Goal: Task Accomplishment & Management: Use online tool/utility

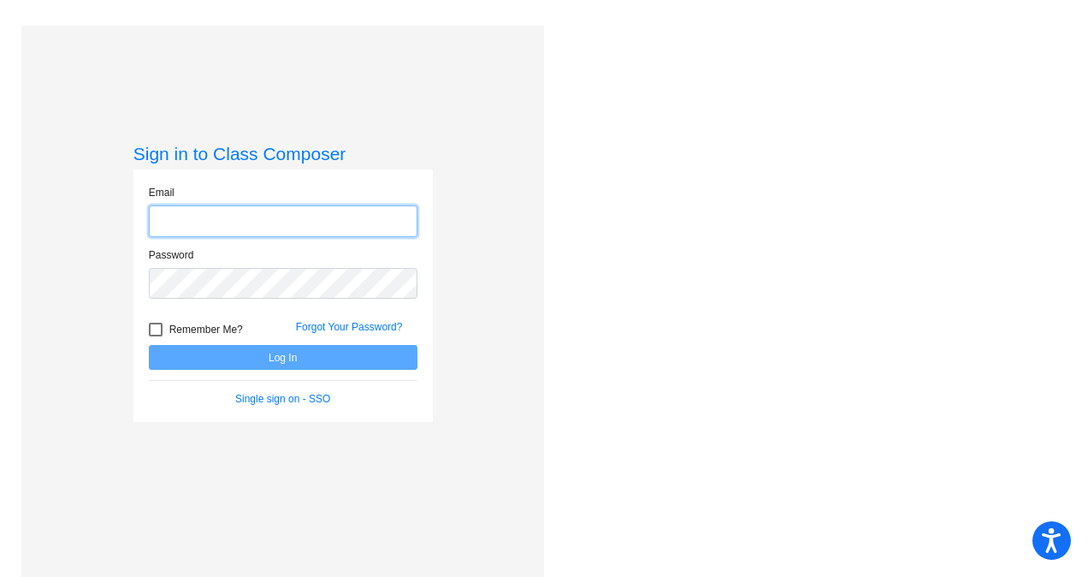
type input "[EMAIL_ADDRESS][DOMAIN_NAME]"
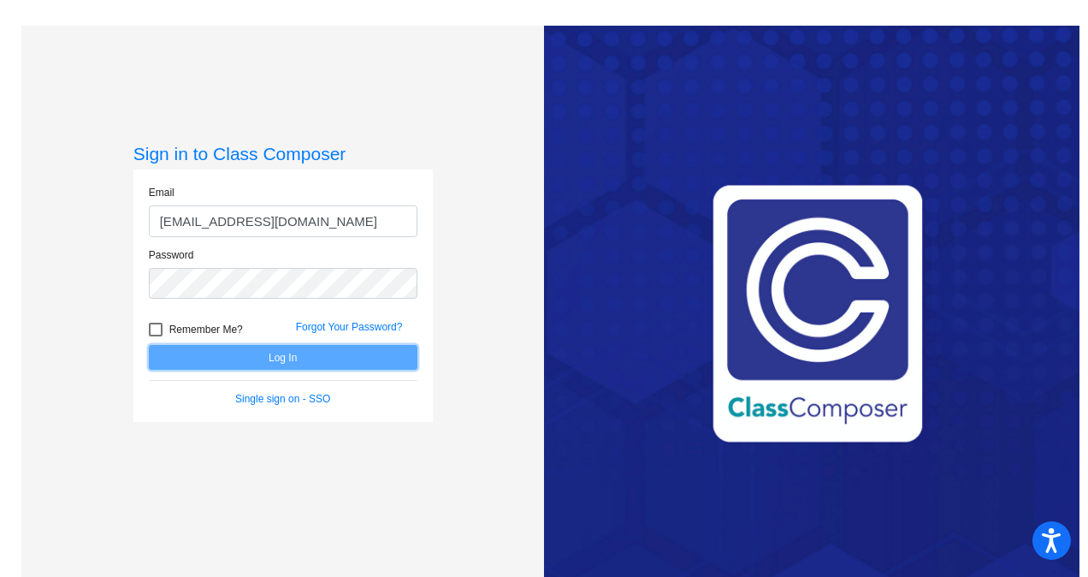
click at [305, 354] on button "Log In" at bounding box center [283, 357] width 269 height 25
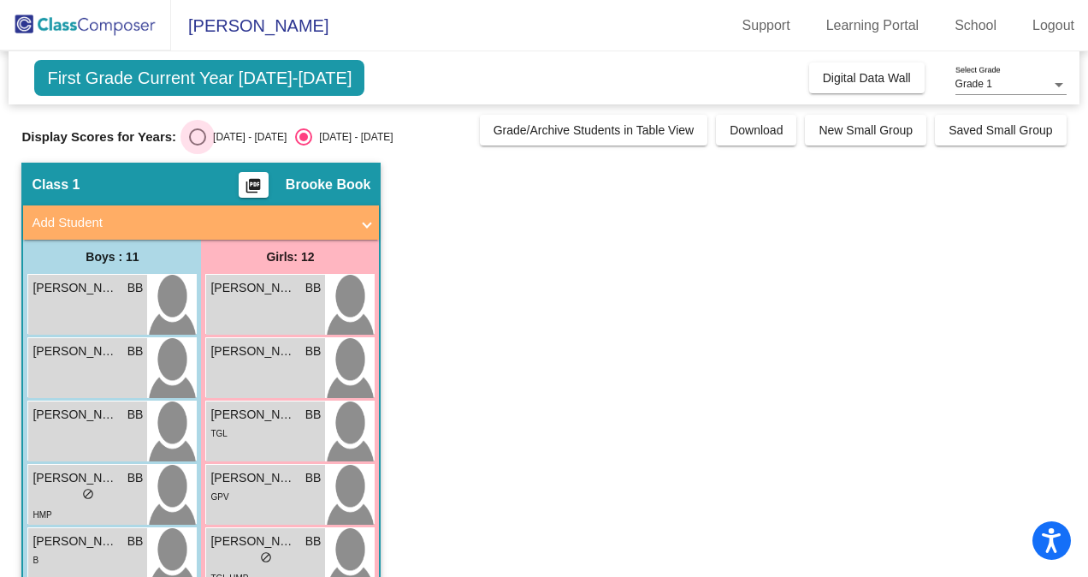
click at [206, 139] on div "[DATE] - [DATE]" at bounding box center [246, 136] width 80 height 15
click at [197, 145] on input "[DATE] - [DATE]" at bounding box center [197, 145] width 1 height 1
radio input "true"
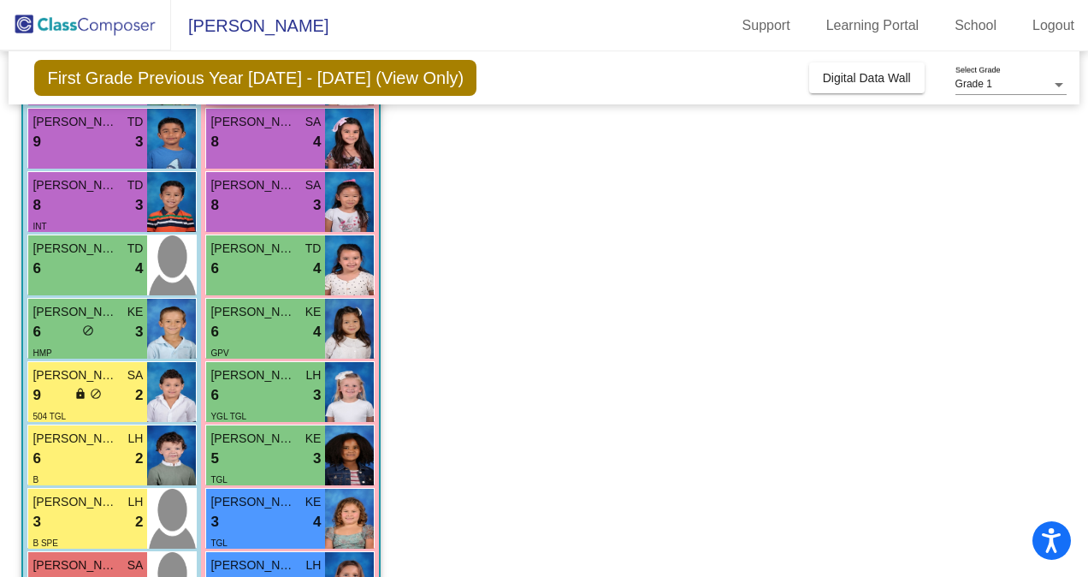
scroll to position [357, 0]
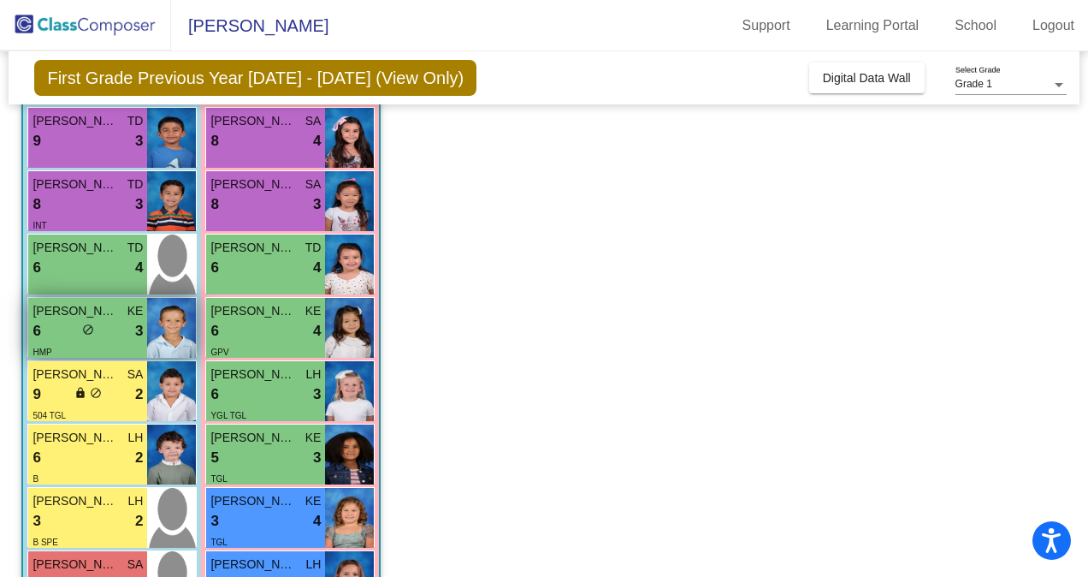
click at [77, 330] on div "6 lock do_not_disturb_alt 3" at bounding box center [88, 331] width 110 height 22
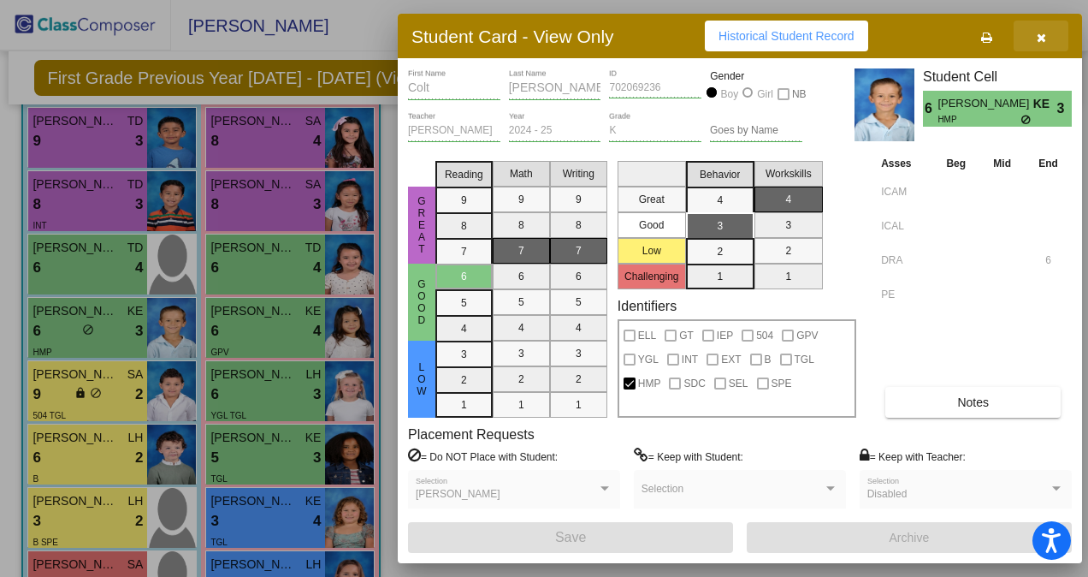
click at [1039, 43] on button "button" at bounding box center [1041, 36] width 55 height 31
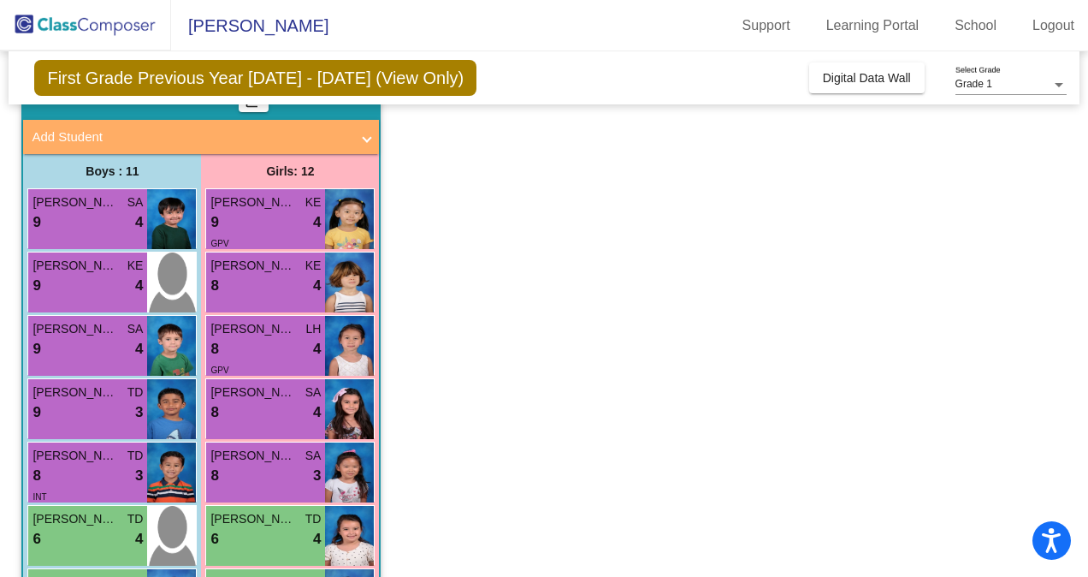
scroll to position [64, 0]
